Goal: Task Accomplishment & Management: Complete application form

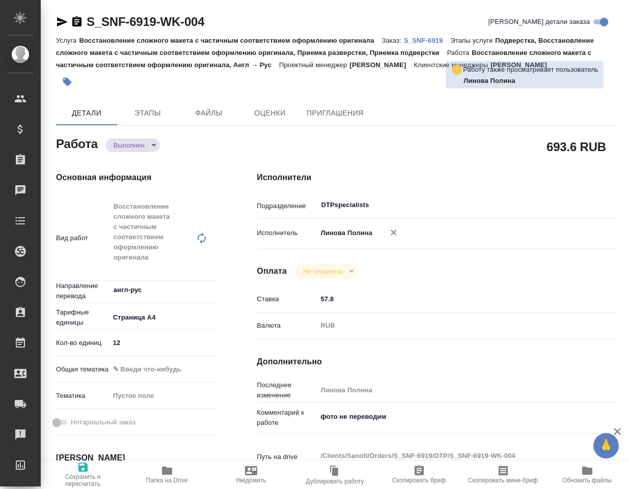
type textarea "x"
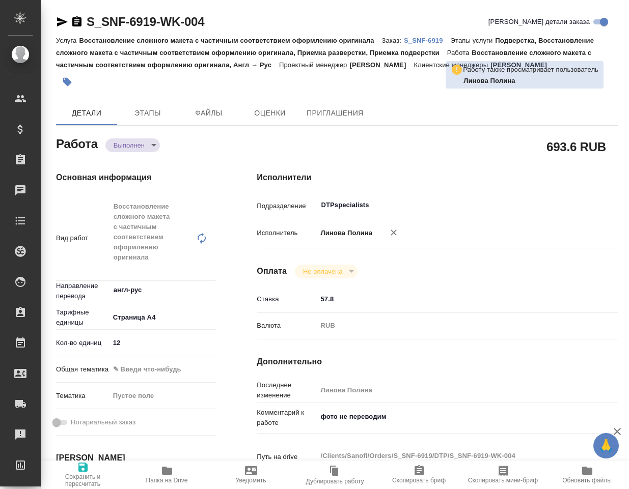
type textarea "x"
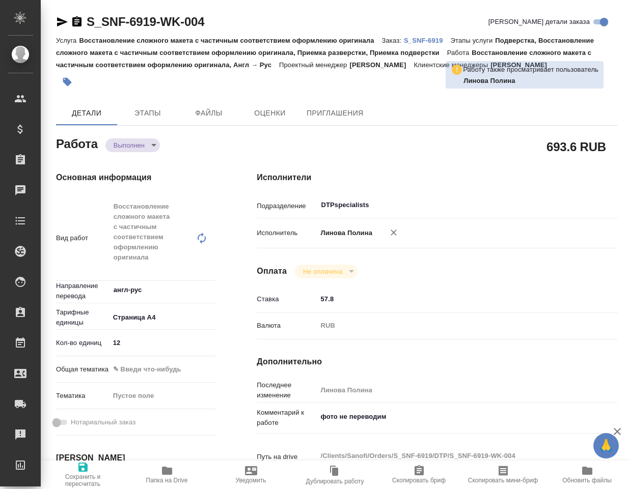
type textarea "x"
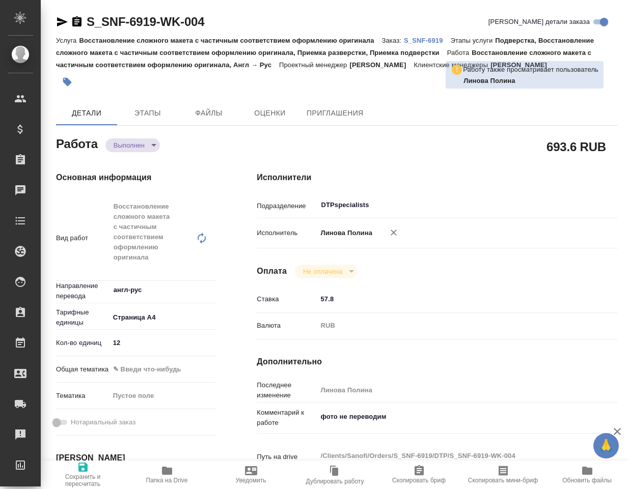
type textarea "x"
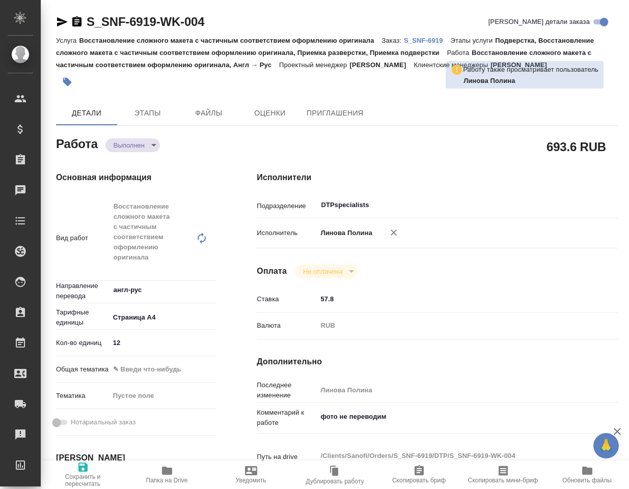
type textarea "x"
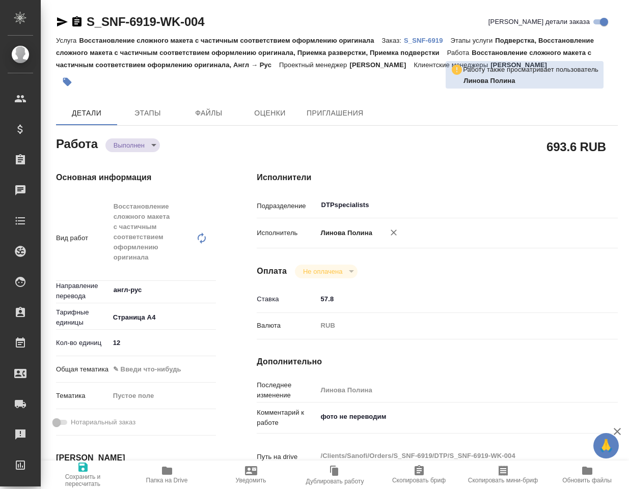
type textarea "x"
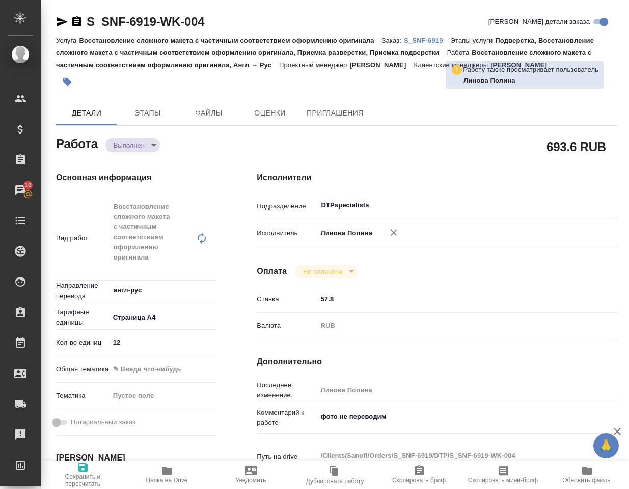
type textarea "x"
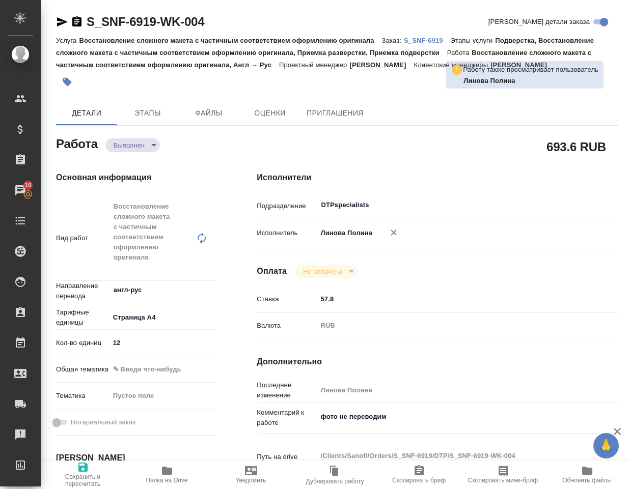
type textarea "x"
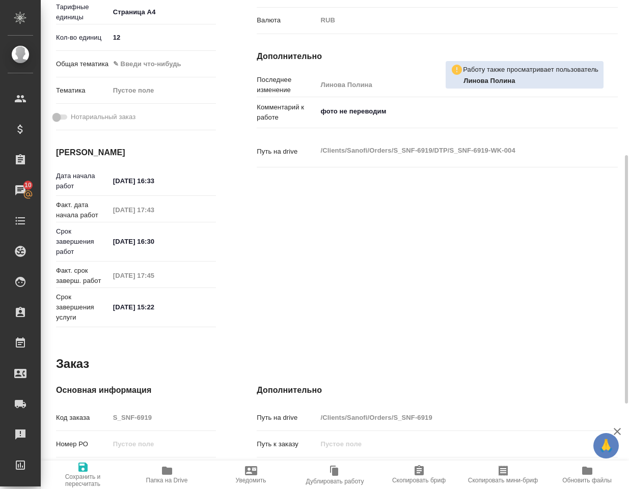
scroll to position [458, 0]
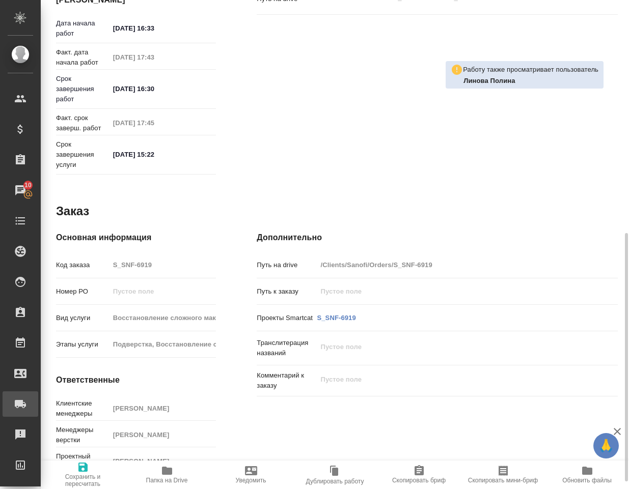
type textarea "x"
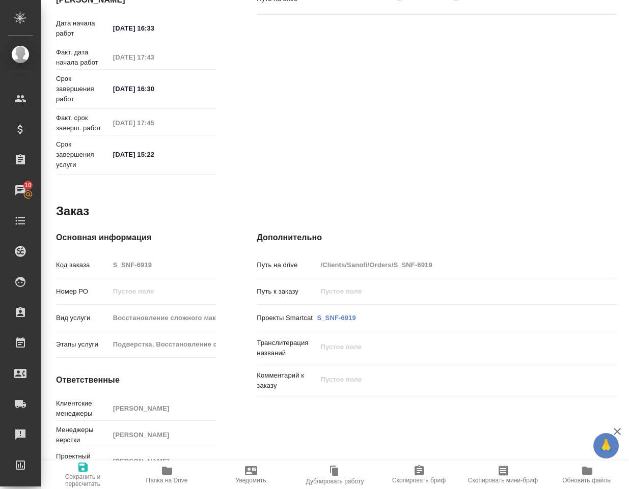
type textarea "x"
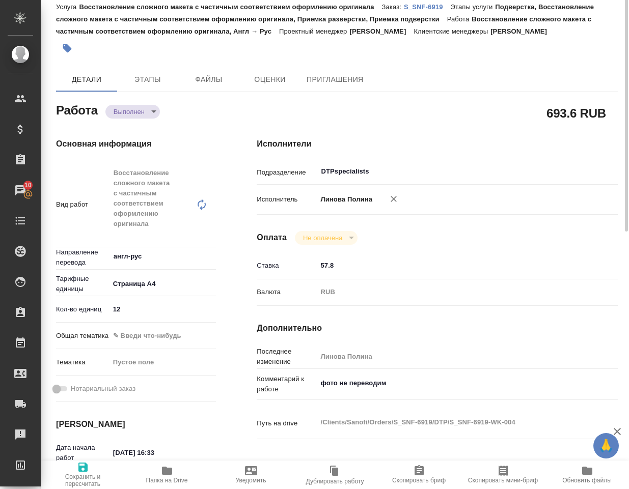
scroll to position [0, 0]
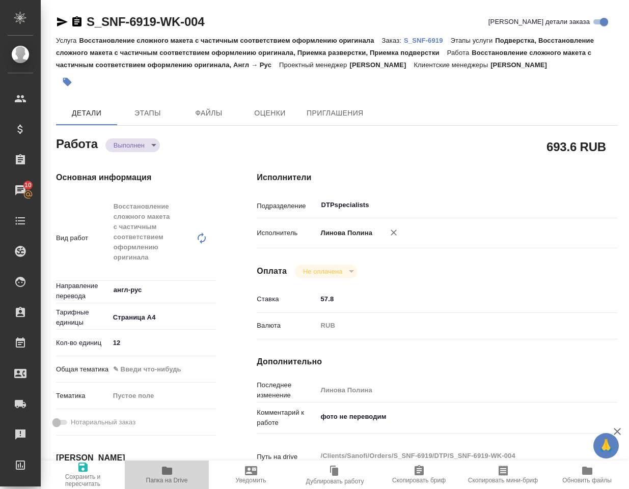
click at [172, 474] on icon "button" at bounding box center [167, 471] width 12 height 12
